Goal: Use online tool/utility: Utilize a website feature to perform a specific function

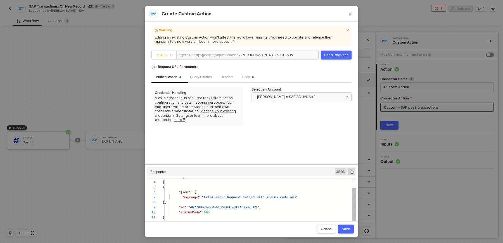
scroll to position [50, 0]
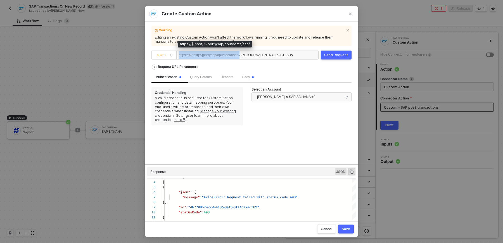
drag, startPoint x: 178, startPoint y: 55, endPoint x: 246, endPoint y: 58, distance: 67.6
click at [239, 58] on div "https://${host}:${port}/sap/opu/odata/sap/" at bounding box center [208, 55] width 61 height 8
copy div "https://${host}:${port}/sap/opu/odata/sap/"
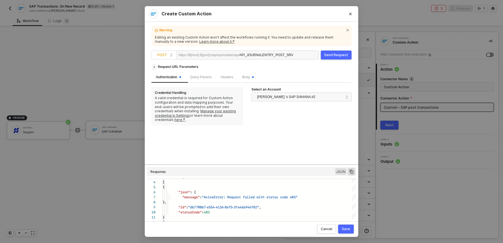
click at [268, 53] on div "API_JOURNALENTRY_POST_SRV" at bounding box center [266, 55] width 54 height 9
paste div
click at [284, 65] on div "Request URL Parameters" at bounding box center [251, 67] width 200 height 10
click at [344, 58] on button "Send Request" at bounding box center [336, 55] width 31 height 9
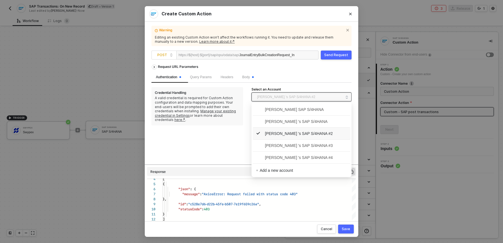
click at [321, 99] on span "[PERSON_NAME] 's SAP S/4HANA #2" at bounding box center [300, 96] width 86 height 9
click at [315, 158] on span "[PERSON_NAME] 's SAP S/4HANA #4" at bounding box center [294, 157] width 77 height 6
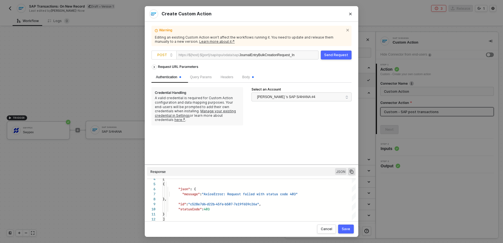
click at [333, 56] on div "Send Request" at bounding box center [336, 55] width 24 height 4
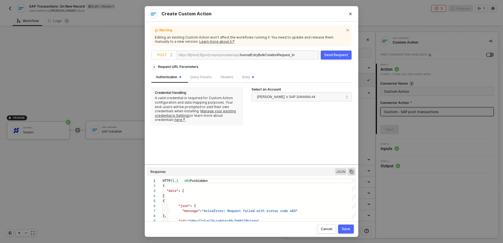
click at [319, 102] on div "[PERSON_NAME] 's SAP S/4HANA #4" at bounding box center [301, 97] width 100 height 11
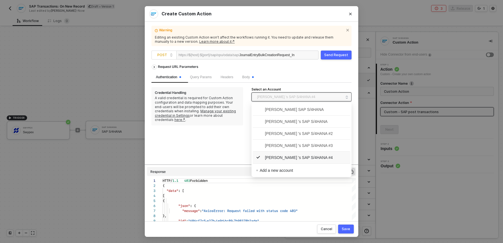
click at [319, 99] on span "[PERSON_NAME] 's SAP S/4HANA #4" at bounding box center [300, 96] width 86 height 9
click at [307, 144] on span "[PERSON_NAME] 's SAP S/4HANA #3" at bounding box center [294, 145] width 77 height 6
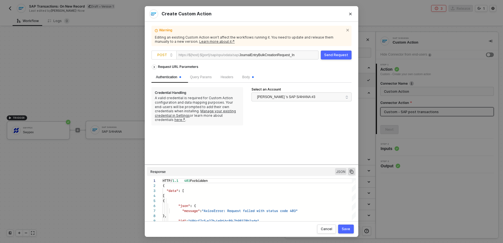
click at [337, 52] on button "Send Request" at bounding box center [336, 55] width 31 height 9
click at [321, 99] on span "[PERSON_NAME] 's SAP S/4HANA #3" at bounding box center [300, 96] width 86 height 9
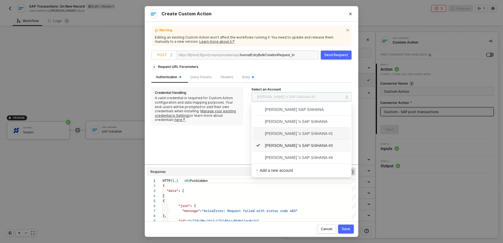
click at [315, 132] on span "[PERSON_NAME] 's SAP S/4HANA #2" at bounding box center [294, 133] width 77 height 6
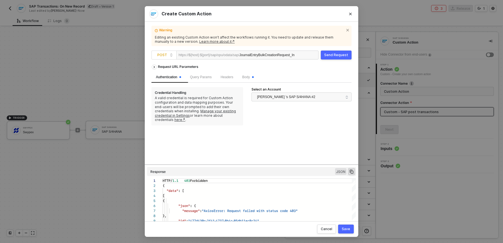
click at [337, 57] on div "Send Request" at bounding box center [336, 55] width 24 height 4
click at [321, 98] on span "[PERSON_NAME] 's SAP S/4HANA #2" at bounding box center [300, 96] width 86 height 9
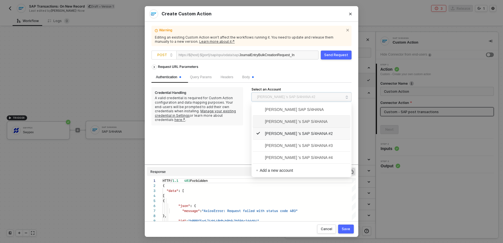
click at [314, 123] on span "[PERSON_NAME] 's SAP S/4HANA" at bounding box center [292, 121] width 72 height 6
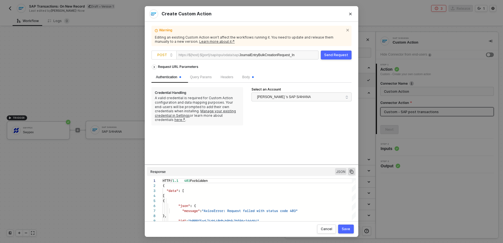
click at [335, 54] on div "Send Request" at bounding box center [336, 55] width 24 height 4
click at [251, 80] on div "Body" at bounding box center [247, 77] width 11 height 5
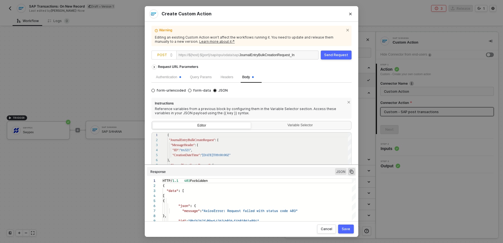
scroll to position [7, 0]
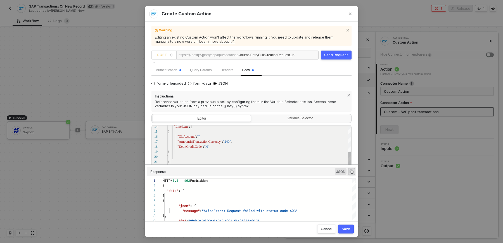
type textarea ""DocumentDate": "[DATE]", "DocumentHeaderText": "Swypex transactions for [DATE]…"
click at [199, 136] on span """" at bounding box center [198, 137] width 3 height 4
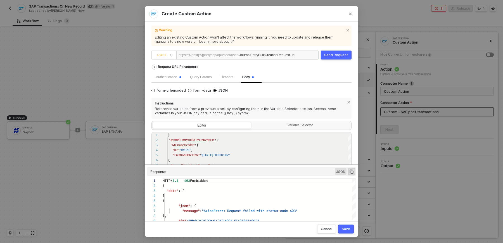
click at [94, 170] on div "Create Custom Action Warning Editing an existing Custom Action won’t affect the…" at bounding box center [251, 121] width 503 height 243
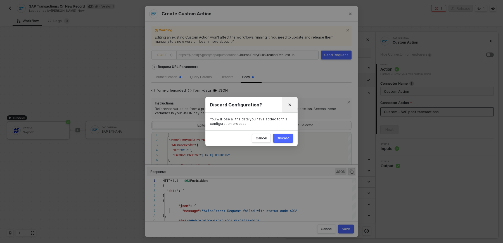
click at [292, 103] on button "Close" at bounding box center [289, 104] width 9 height 9
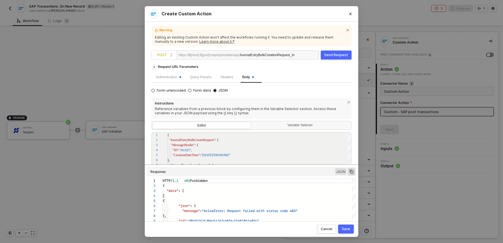
click at [178, 56] on div "https://${host}:${port}/sap/opu/odata/sap/ JournalEntryBulkCreationRequest_In" at bounding box center [247, 55] width 142 height 9
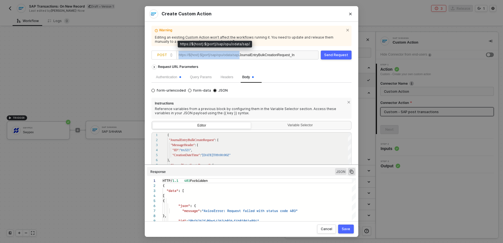
drag, startPoint x: 179, startPoint y: 56, endPoint x: 248, endPoint y: 54, distance: 69.0
click at [247, 55] on div "https://${host}:${port}/sap/opu/odata/sap/ JournalEntryBulkCreationRequest_In" at bounding box center [247, 55] width 142 height 9
copy div "https://${host}:${port}/sap/opu/odata/sap/"
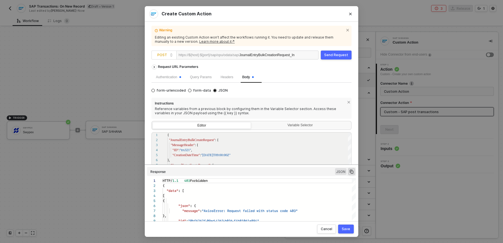
click at [286, 55] on div "JournalEntryBulkCreationRequest_In" at bounding box center [266, 55] width 55 height 9
click at [339, 57] on button "Send Request" at bounding box center [336, 55] width 31 height 9
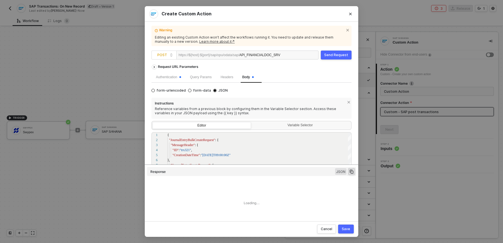
type textarea "HTTP/1.1 403 Forbidden { "data": [ [ { "json": { "message": "AxiosError: Reques…"
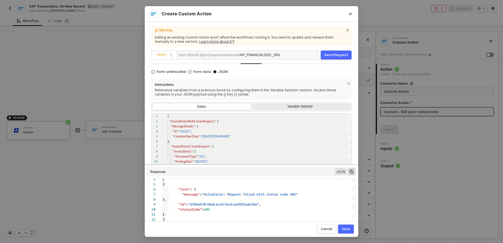
scroll to position [2, 0]
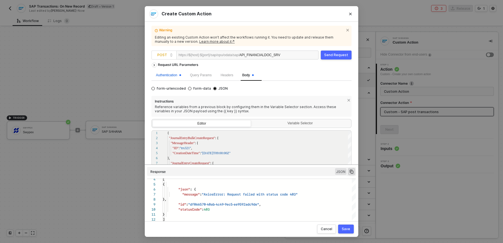
click at [166, 75] on div "Authentication" at bounding box center [168, 75] width 25 height 5
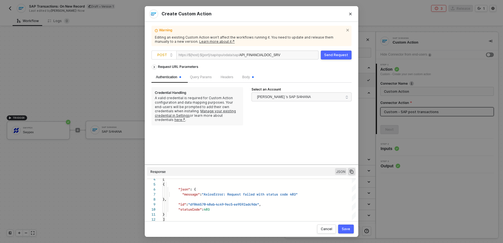
click at [310, 101] on div "[PERSON_NAME] 's SAP S/4HANA" at bounding box center [301, 97] width 100 height 11
click at [308, 98] on span "[PERSON_NAME] 's SAP S/4HANA" at bounding box center [300, 96] width 86 height 9
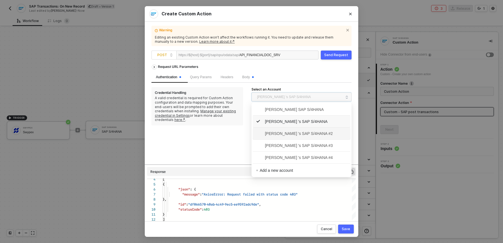
click at [306, 130] on span "[PERSON_NAME] 's SAP S/4HANA #2" at bounding box center [301, 133] width 91 height 9
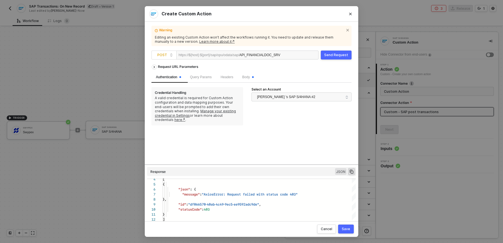
click at [332, 54] on div "Send Request" at bounding box center [336, 55] width 24 height 4
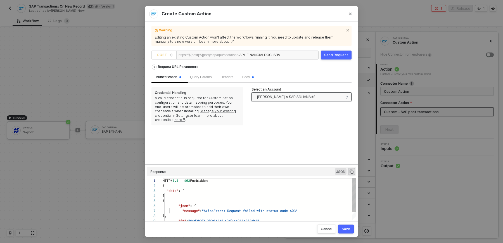
scroll to position [50, 0]
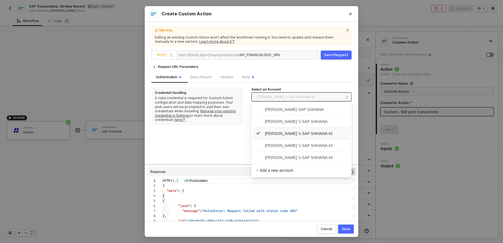
click at [316, 99] on span "[PERSON_NAME] 's SAP S/4HANA #2" at bounding box center [300, 96] width 86 height 9
click at [314, 143] on span "[PERSON_NAME] 's SAP S/4HANA #3" at bounding box center [294, 145] width 77 height 6
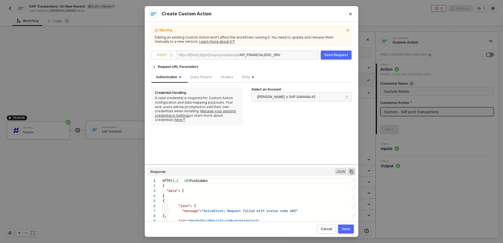
click at [332, 53] on div "Send Request" at bounding box center [336, 55] width 24 height 4
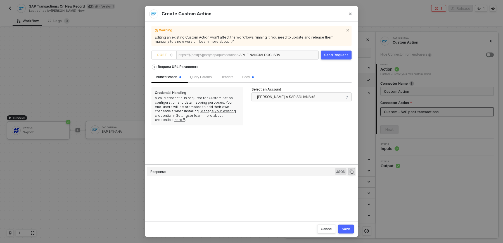
type textarea "HTTP/1.1 403 Forbidden { "data": [ [ { "json": { "message": "AxiosError: Reques…"
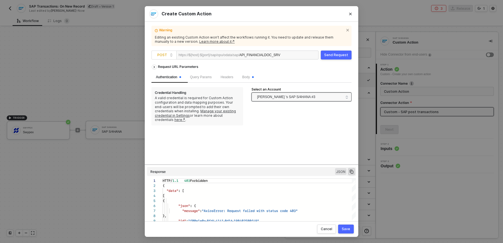
click at [302, 101] on span "[PERSON_NAME] 's SAP S/4HANA #3" at bounding box center [286, 97] width 58 height 8
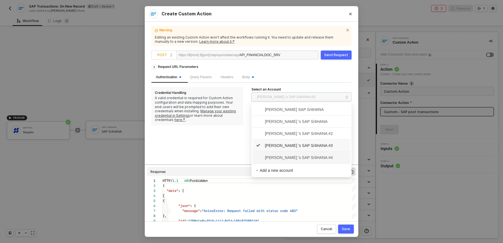
click at [297, 159] on span "[PERSON_NAME] 's SAP S/4HANA #4" at bounding box center [294, 157] width 77 height 6
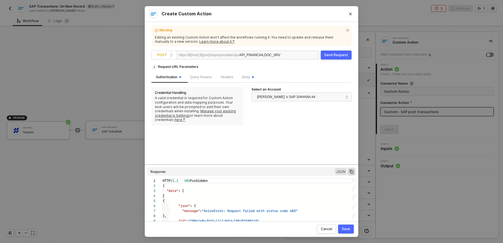
click at [337, 59] on button "Send Request" at bounding box center [336, 55] width 31 height 9
click at [349, 9] on button "Close" at bounding box center [350, 14] width 16 height 16
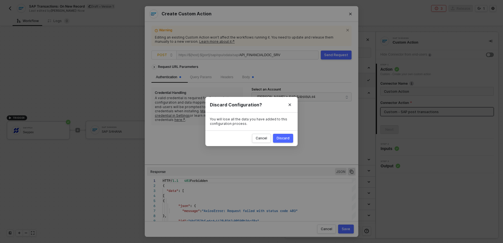
click at [351, 12] on div "Discard Configuration? You will lose all the data you have added to this config…" at bounding box center [251, 121] width 503 height 243
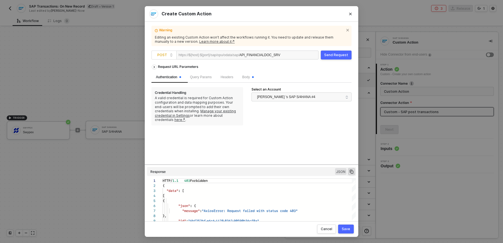
click at [375, 12] on div "Create Custom Action Warning Editing an existing Custom Action won’t affect the…" at bounding box center [251, 121] width 503 height 243
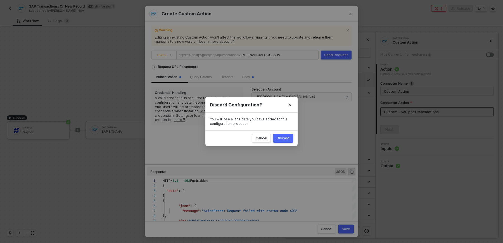
click at [351, 7] on div "Discard Configuration? You will lose all the data you have added to this config…" at bounding box center [251, 121] width 503 height 243
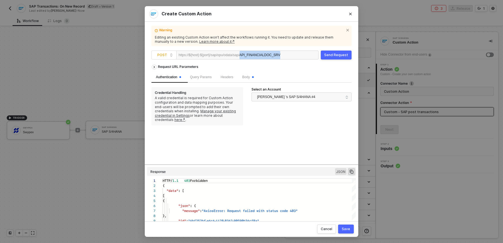
drag, startPoint x: 247, startPoint y: 56, endPoint x: 298, endPoint y: 57, distance: 50.8
click at [299, 57] on div "https://${host}:${port}/sap/opu/odata/sap/ API_FINANCIALDOC_SRV" at bounding box center [247, 55] width 142 height 9
click at [249, 81] on div "Body" at bounding box center [248, 77] width 20 height 11
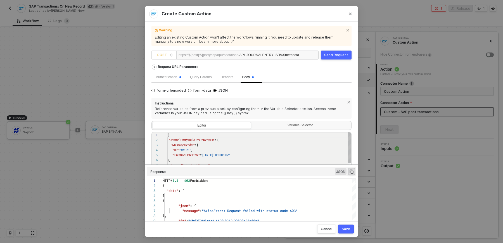
click at [222, 146] on div ""MessageHeader" : {" at bounding box center [259, 144] width 184 height 5
type textarea "{ "JournalEntryBulkCreateRequest": { "MessageHeader": { "ID": "trx321", "Creati…"
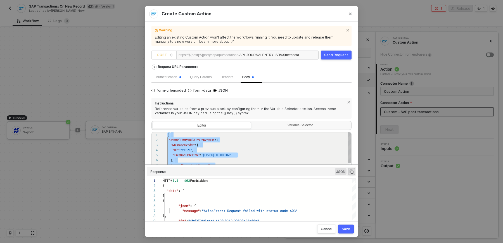
scroll to position [0, 0]
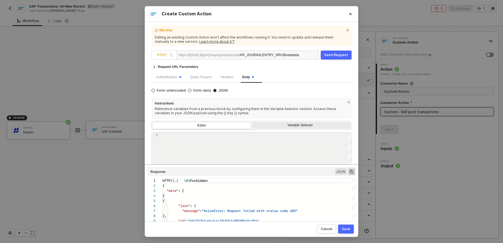
click at [285, 123] on div "Variable Selector" at bounding box center [300, 125] width 91 height 4
click at [252, 122] on input "Variable Selector" at bounding box center [252, 122] width 0 height 0
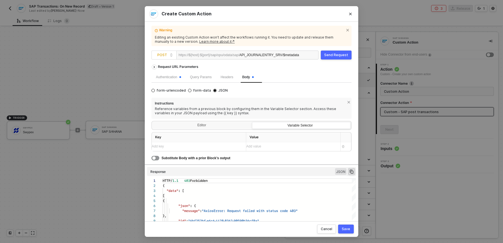
click at [340, 56] on div "Send Request" at bounding box center [336, 55] width 24 height 4
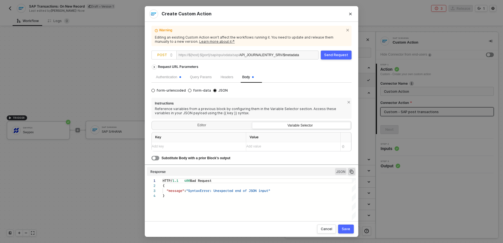
scroll to position [15, 0]
click at [218, 89] on span "JSON" at bounding box center [221, 90] width 11 height 4
click at [216, 89] on input "JSON" at bounding box center [214, 90] width 3 height 3
click at [252, 79] on div "Body" at bounding box center [247, 77] width 11 height 5
click at [347, 104] on icon "icon-close" at bounding box center [348, 102] width 3 height 3
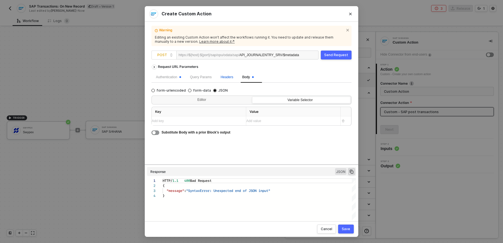
click at [232, 77] on span "Headers" at bounding box center [226, 77] width 13 height 4
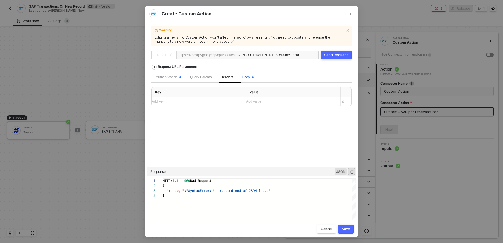
click at [253, 77] on span "Body" at bounding box center [247, 77] width 11 height 4
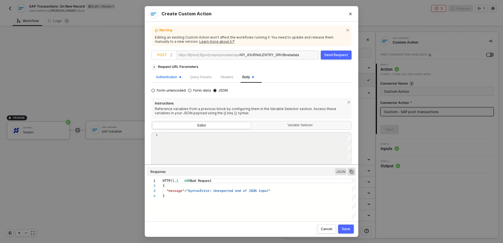
click at [171, 78] on div "Authentication" at bounding box center [168, 77] width 25 height 5
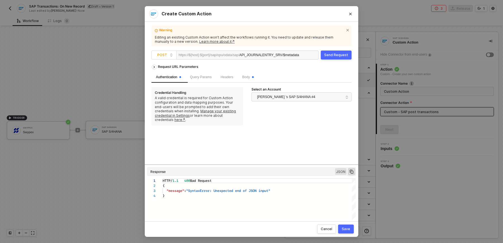
click at [293, 55] on div "API_JOURNALENTRY_SRV/$metadata" at bounding box center [269, 55] width 60 height 9
drag, startPoint x: 282, startPoint y: 191, endPoint x: 155, endPoint y: 178, distance: 126.9
click at [346, 15] on button "Close" at bounding box center [350, 13] width 9 height 9
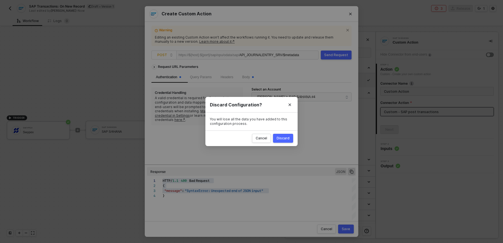
click at [280, 133] on div "Cancel Discard" at bounding box center [251, 138] width 92 height 16
click at [280, 136] on div "Discard" at bounding box center [283, 138] width 13 height 4
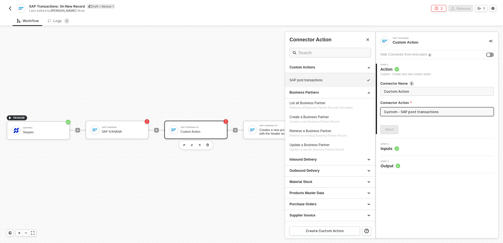
click at [248, 151] on div at bounding box center [251, 135] width 503 height 216
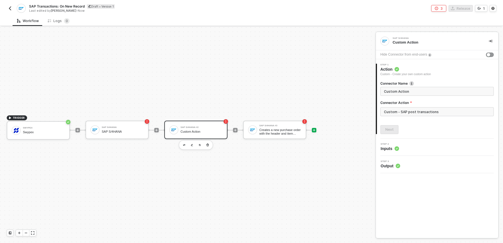
click at [312, 132] on div at bounding box center [314, 130] width 4 height 4
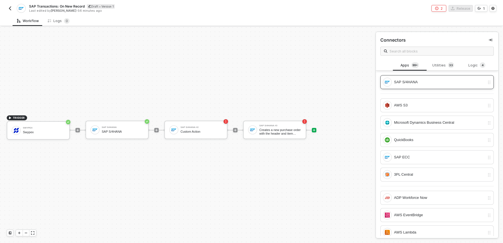
click at [403, 85] on div "SAP S/4HANA" at bounding box center [439, 82] width 91 height 6
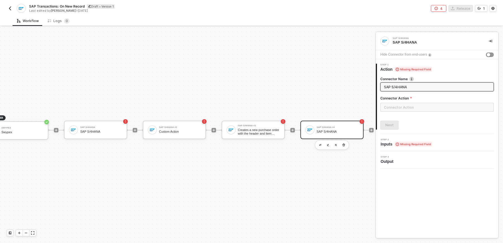
scroll to position [10, 54]
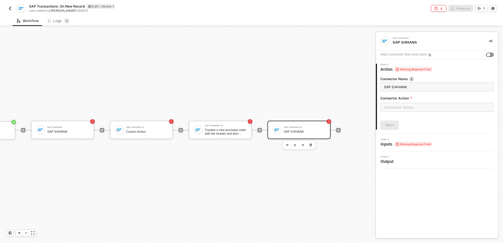
click at [411, 101] on div "Connector Action" at bounding box center [436, 99] width 113 height 7
click at [409, 108] on input "text" at bounding box center [436, 107] width 113 height 9
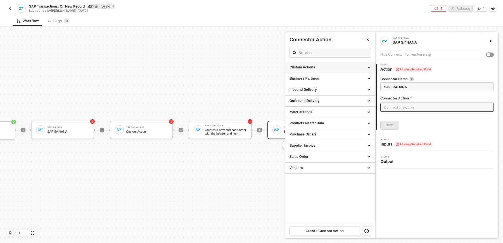
click at [325, 71] on div "Custom Actions" at bounding box center [330, 67] width 90 height 11
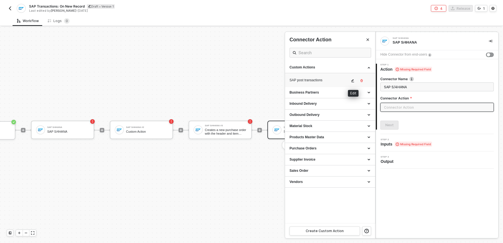
click at [351, 82] on button "button" at bounding box center [352, 80] width 7 height 7
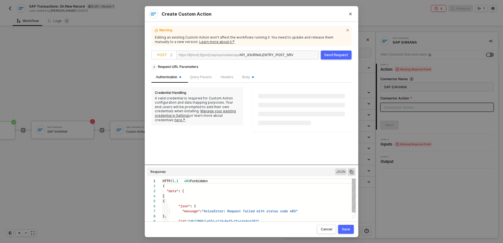
scroll to position [50, 0]
click at [350, 11] on button "Close" at bounding box center [350, 13] width 9 height 9
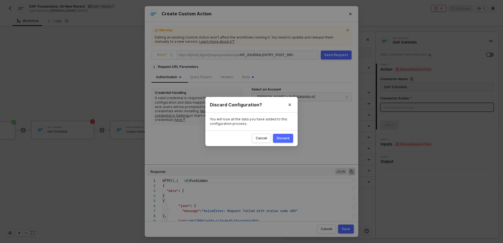
click at [277, 142] on button "Discard" at bounding box center [283, 138] width 20 height 9
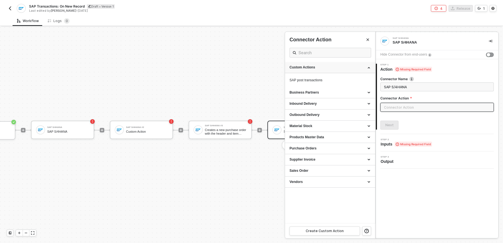
click at [339, 69] on div "Custom Actions" at bounding box center [329, 67] width 81 height 5
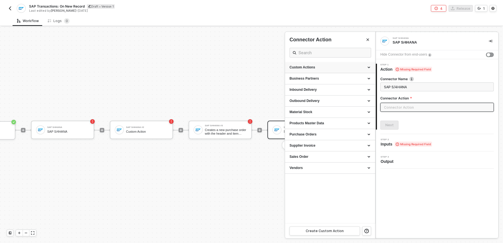
click at [339, 69] on div "Custom Actions" at bounding box center [329, 67] width 81 height 5
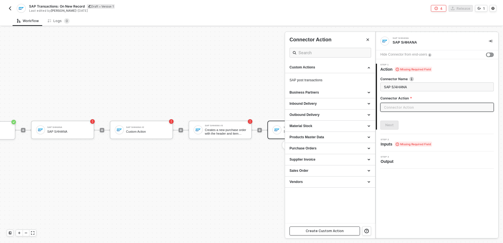
click at [330, 230] on div "Create Custom Action" at bounding box center [325, 231] width 38 height 4
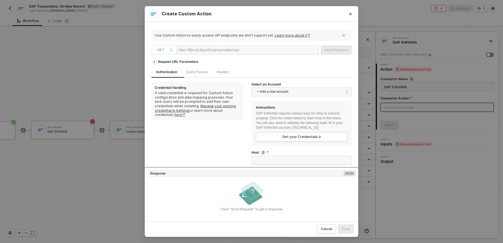
paste div
click at [248, 70] on div "Authentication Query Params Headers" at bounding box center [251, 72] width 200 height 11
click at [257, 62] on div "Request URL Parameters" at bounding box center [251, 62] width 200 height 10
click at [255, 51] on div "https://{host}:{port}/sap/opu/odata/sap/API_JOURNALENTRY_SRV/$metadata" at bounding box center [228, 50] width 101 height 9
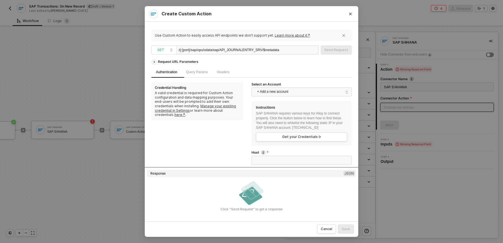
scroll to position [0, 24]
click at [266, 49] on div "https://{host}:{port}/sap/opu/odata/sap/API_JOURNALENTRY_SRV/$metadata" at bounding box center [228, 50] width 101 height 9
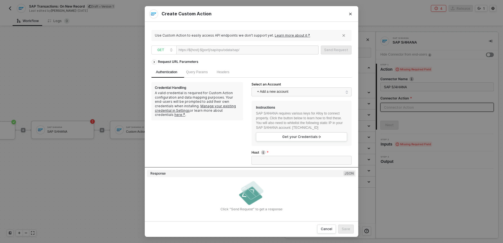
click at [264, 65] on div "Request URL Parameters" at bounding box center [251, 62] width 200 height 10
click at [262, 48] on div at bounding box center [256, 50] width 34 height 9
click at [265, 96] on span "+ Add a new account" at bounding box center [302, 91] width 91 height 9
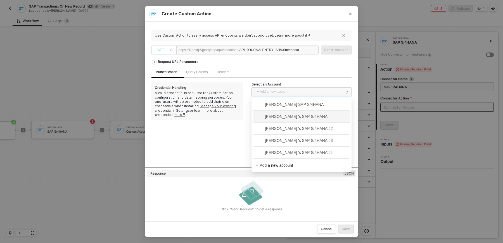
click at [276, 117] on span "[PERSON_NAME] 's SAP S/4HANA" at bounding box center [292, 116] width 72 height 6
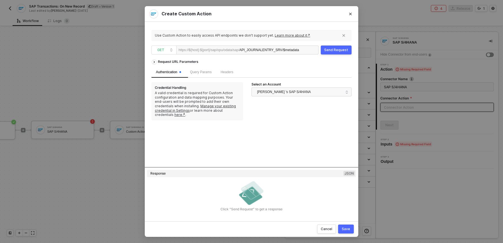
click at [327, 52] on div "Send Request" at bounding box center [336, 50] width 24 height 4
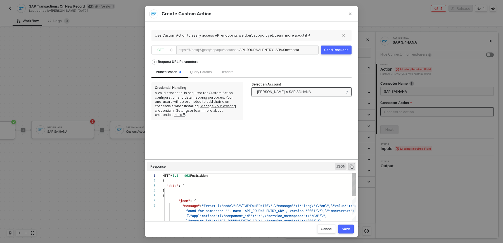
scroll to position [30, 0]
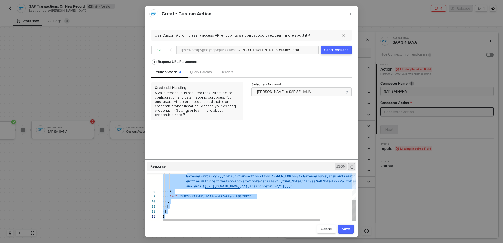
type textarea "HTTP/1.1 403 Forbidden { "data": [ [ { "json": { "message": "Error: {\"code\":\…"
drag, startPoint x: 163, startPoint y: 194, endPoint x: 258, endPoint y: 199, distance: 94.5
click at [281, 52] on div "API_JOURNALENTRY_SRV/$metadata" at bounding box center [269, 50] width 60 height 9
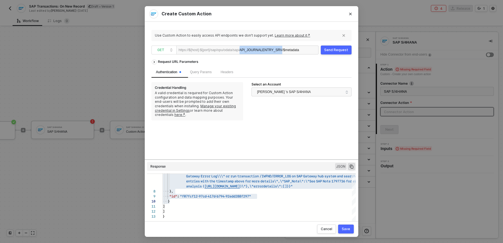
click at [281, 52] on div "API_JOURNALENTRY_SRV/$metadata" at bounding box center [269, 50] width 60 height 9
click at [299, 50] on div "API_JOURNALENTRY_SRV/$metadata" at bounding box center [269, 50] width 60 height 9
drag, startPoint x: 309, startPoint y: 50, endPoint x: 247, endPoint y: 53, distance: 61.5
click at [247, 53] on div "https://${host}:${port}/sap/opu/odata/sap/ API_JOURNALENTRY_SRV/$metadata" at bounding box center [247, 50] width 142 height 9
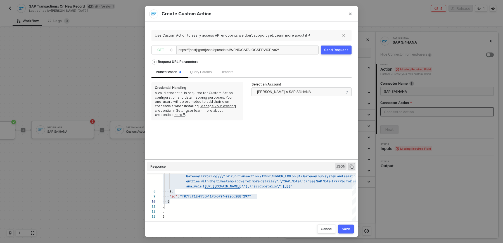
click at [334, 50] on div "Send Request" at bounding box center [336, 50] width 24 height 4
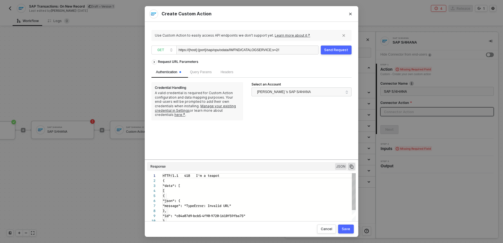
scroll to position [50, 0]
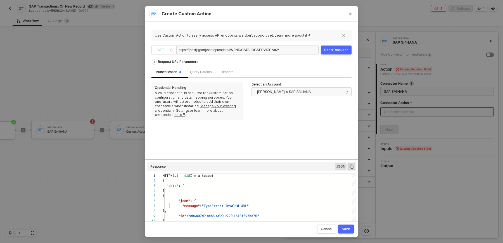
click at [287, 53] on div "https://{host}:{port}/sap/opu/odata/IWFND/CATALOGSERVICE;v=2/$metadata" at bounding box center [247, 50] width 142 height 9
click at [281, 52] on div "https://{host}:{port}/sap/opu/odata/IWFND/CATALOGSERVICE;v=2/$metadata" at bounding box center [247, 50] width 142 height 9
click at [279, 52] on div "https://{host}:{port}/sap/opu/odata/IWFND/CATALOGSERVICE;v=2/$metadata" at bounding box center [247, 50] width 142 height 9
click at [278, 52] on div "https://{host}:{port}/sap/opu/odata/IWFND/CATALOGSERVICE;v=2/$metadata" at bounding box center [228, 50] width 101 height 9
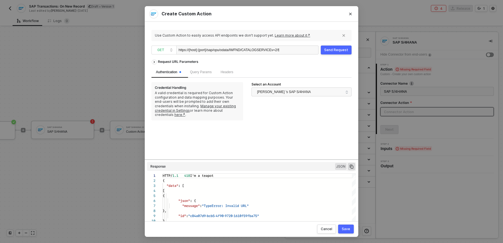
click at [272, 47] on div "https://{host}:{port}/sap/opu/odata/IWFND/CATALOGSERVICEv=2/$metadata" at bounding box center [228, 50] width 101 height 9
click at [286, 134] on div "Request URL Parameters Authentication Query Params Headers Credential Handling …" at bounding box center [251, 108] width 200 height 103
click at [232, 52] on div "https://${host}:${port}/sap/opu/odata/sap/" at bounding box center [208, 50] width 61 height 8
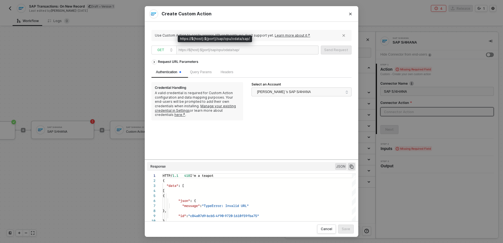
click at [230, 49] on div "https://${host}:${port}/sap/opu/odata/sap/" at bounding box center [208, 50] width 61 height 8
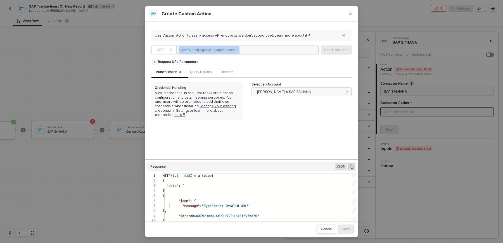
click at [221, 54] on div "https://${host}:${port}/sap/opu/odata/sap/" at bounding box center [208, 50] width 61 height 8
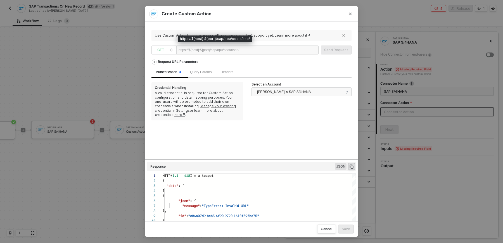
click at [221, 50] on div "https://${host}:${port}/sap/opu/odata/sap/" at bounding box center [208, 50] width 61 height 8
click at [236, 51] on div "https://${host}:${port}/sap/opu/odata/sap/" at bounding box center [208, 50] width 61 height 8
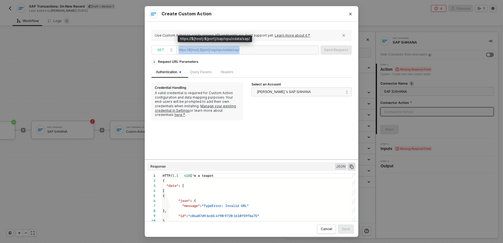
click at [236, 51] on div "https://${host}:${port}/sap/opu/odata/sap/" at bounding box center [208, 50] width 61 height 8
click at [250, 50] on div at bounding box center [256, 50] width 34 height 9
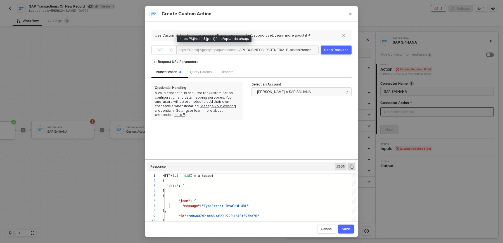
click at [239, 50] on div "https://${host}:${port}/sap/opu/odata/sap/" at bounding box center [208, 50] width 61 height 8
click at [344, 49] on div "Send Request" at bounding box center [336, 50] width 24 height 4
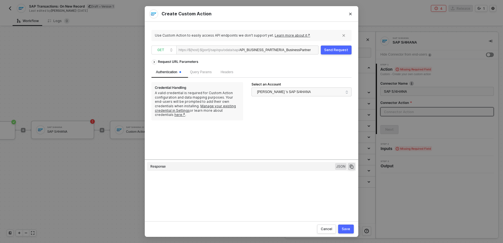
type textarea "HTTP/1.1 200 OK { "data": { "data": { "d": { "results": [ { "__metadata": { "id…"
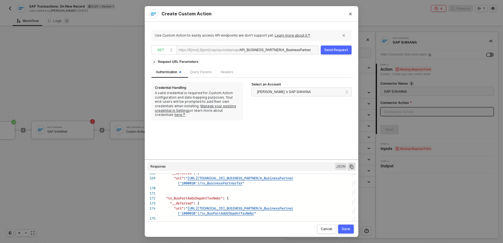
click at [239, 49] on div "https://${host}:${port}/sap/opu/odata/sap/" at bounding box center [208, 50] width 61 height 8
drag, startPoint x: 246, startPoint y: 49, endPoint x: 331, endPoint y: 53, distance: 84.4
click at [331, 53] on div "GET https://${host}:${port}/sap/opu/odata/sap/ API_BUSINESS_PARTNER/A_BusinessP…" at bounding box center [251, 50] width 200 height 9
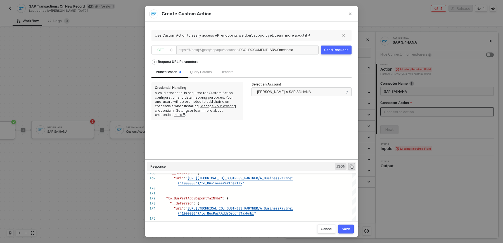
click at [337, 51] on div "Send Request" at bounding box center [336, 50] width 24 height 4
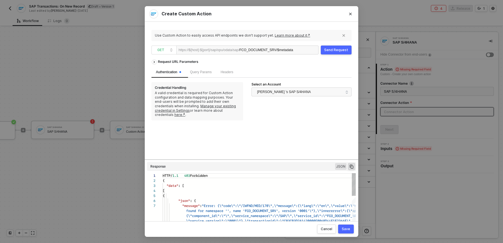
scroll to position [30, 0]
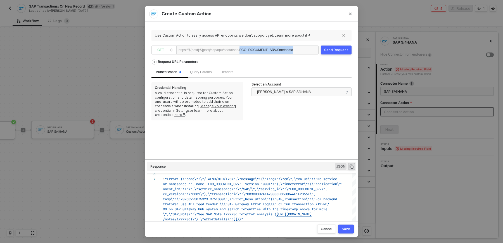
drag, startPoint x: 247, startPoint y: 50, endPoint x: 318, endPoint y: 54, distance: 71.3
click at [318, 54] on span "GET https://${host}:${port}/sap/opu/odata/sap/ FCO_DOCUMENT_SRV/$metadata" at bounding box center [235, 50] width 169 height 9
click at [336, 50] on div "Send Request" at bounding box center [336, 50] width 24 height 4
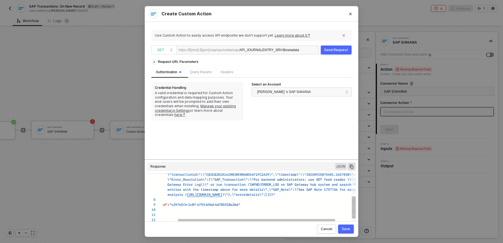
click at [222, 196] on span "[URL][DOMAIN_NAME]" at bounding box center [204, 194] width 35 height 5
click at [222, 195] on span "[URL][DOMAIN_NAME]" at bounding box center [204, 194] width 35 height 5
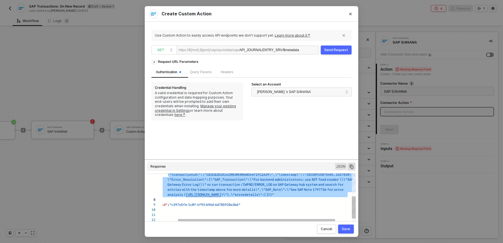
type textarea "\"transactionid\":\"C83CB3D2A1420030E0068D44F1FC1A39\",\"timestamp\":\"20250925…"
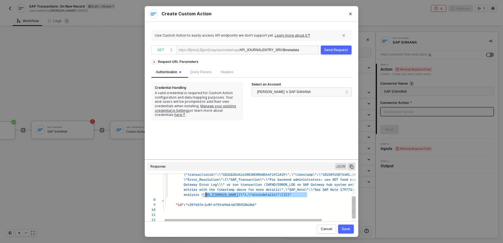
scroll to position [0, 46]
drag, startPoint x: 291, startPoint y: 196, endPoint x: 205, endPoint y: 196, distance: 86.3
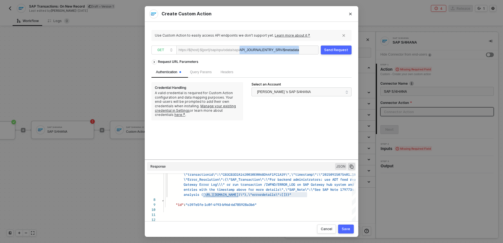
drag, startPoint x: 247, startPoint y: 50, endPoint x: 313, endPoint y: 49, distance: 65.4
click at [313, 49] on div "https://${host}:${port}/sap/opu/odata/sap/ API_JOURNALENTRY_SRV/$metadata" at bounding box center [247, 50] width 142 height 9
click at [325, 51] on div "Send Request" at bounding box center [336, 50] width 24 height 4
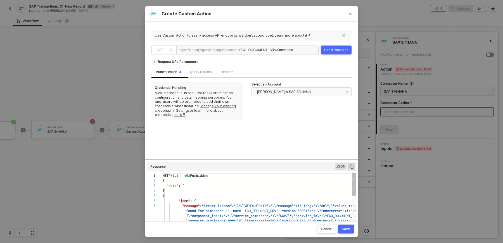
scroll to position [30, 0]
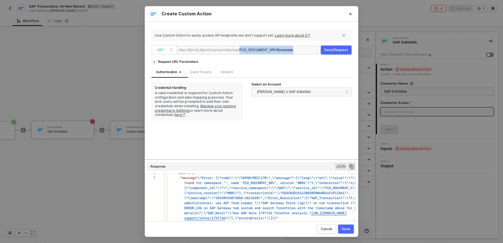
drag, startPoint x: 247, startPoint y: 49, endPoint x: 312, endPoint y: 55, distance: 65.3
click at [312, 55] on div "Use Custom Action to easily access API endpoints we don’t support yet. Learn mo…" at bounding box center [251, 121] width 200 height 186
click at [331, 54] on button "Send Request" at bounding box center [336, 50] width 31 height 9
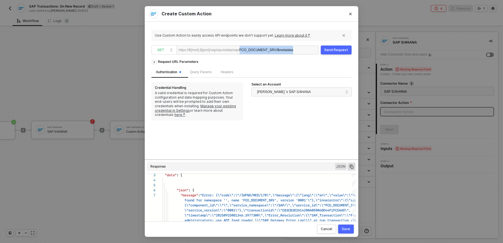
drag, startPoint x: 247, startPoint y: 49, endPoint x: 330, endPoint y: 59, distance: 83.5
click at [330, 59] on div "Use Custom Action to easily access API endpoints we don’t support yet. Learn mo…" at bounding box center [251, 121] width 200 height 186
click at [337, 53] on button "Send Request" at bounding box center [336, 50] width 31 height 9
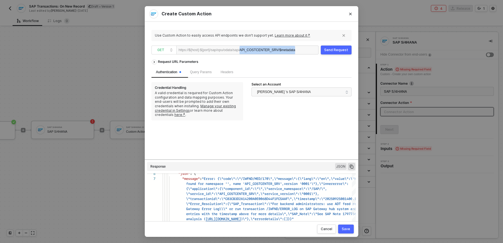
drag, startPoint x: 247, startPoint y: 50, endPoint x: 307, endPoint y: 51, distance: 59.8
click at [307, 51] on div "https://${host}:${port}/sap/opu/odata/sap/ API_COSTCENTER_SRV/$metadata" at bounding box center [247, 50] width 142 height 9
click at [333, 49] on div "Send Request" at bounding box center [338, 50] width 24 height 4
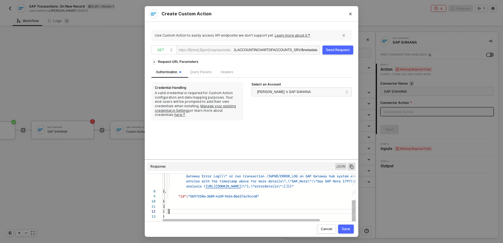
scroll to position [0, 25]
type textarea "HTTP/1.1 403 Forbidden { "data": [ [ { "json": { "message": "Error: {\"code\":\…"
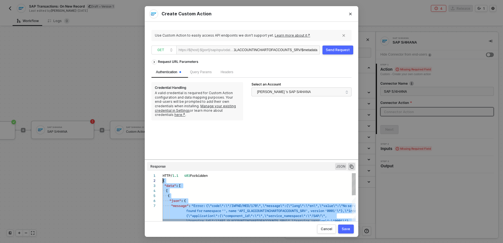
scroll to position [0, 0]
drag, startPoint x: 208, startPoint y: 210, endPoint x: 162, endPoint y: 178, distance: 55.3
